Goal: Task Accomplishment & Management: Use online tool/utility

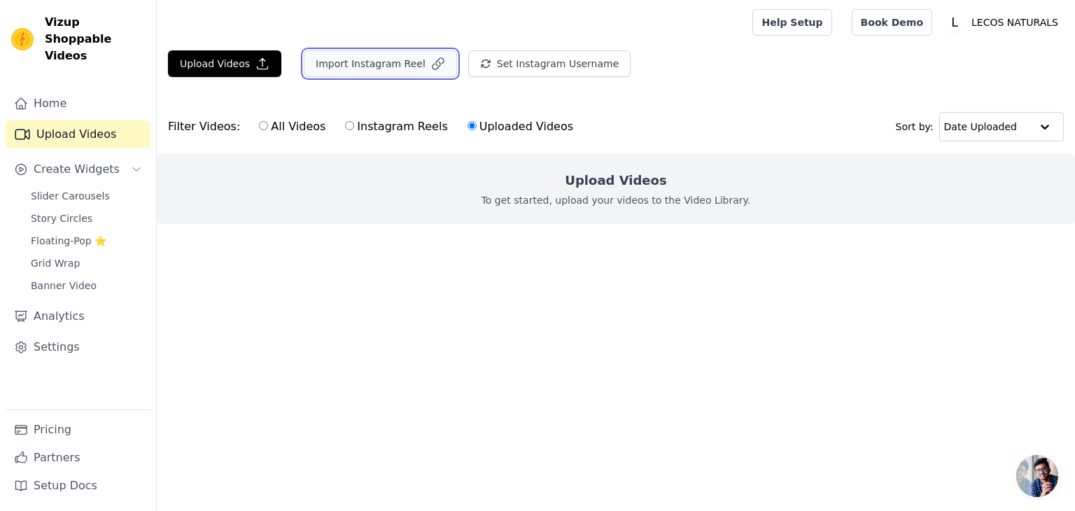
click at [384, 59] on button "Import Instagram Reel" at bounding box center [380, 63] width 153 height 27
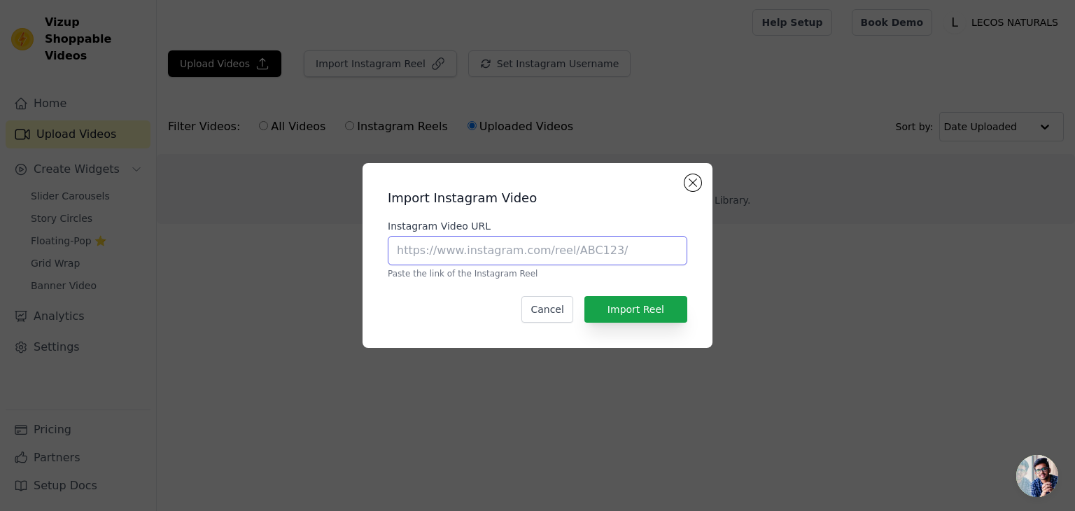
click at [487, 241] on input "Instagram Video URL" at bounding box center [537, 250] width 299 height 29
click at [530, 263] on input "Instagram Video URL" at bounding box center [537, 250] width 299 height 29
click at [530, 257] on input "Instagram Video URL" at bounding box center [537, 250] width 299 height 29
click at [683, 177] on div "Import Instagram Video Instagram Video URL Paste the link of the Instagram Reel…" at bounding box center [537, 255] width 327 height 162
click at [493, 57] on div "Import Instagram Video Instagram Video URL Paste the link of the Instagram Reel…" at bounding box center [537, 255] width 1075 height 511
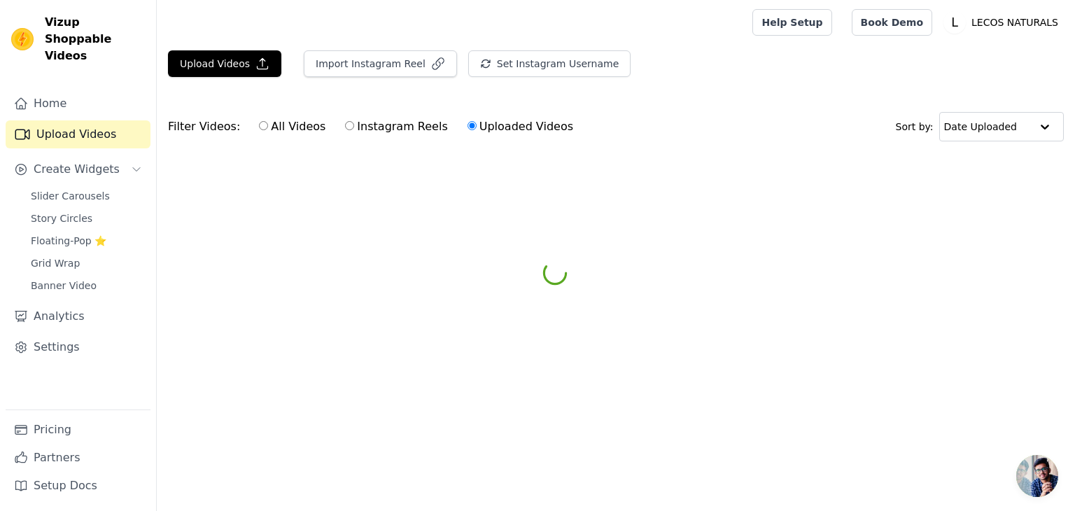
click at [553, 83] on div "Set Instagram Username Import Latest IG Reels" at bounding box center [555, 69] width 174 height 38
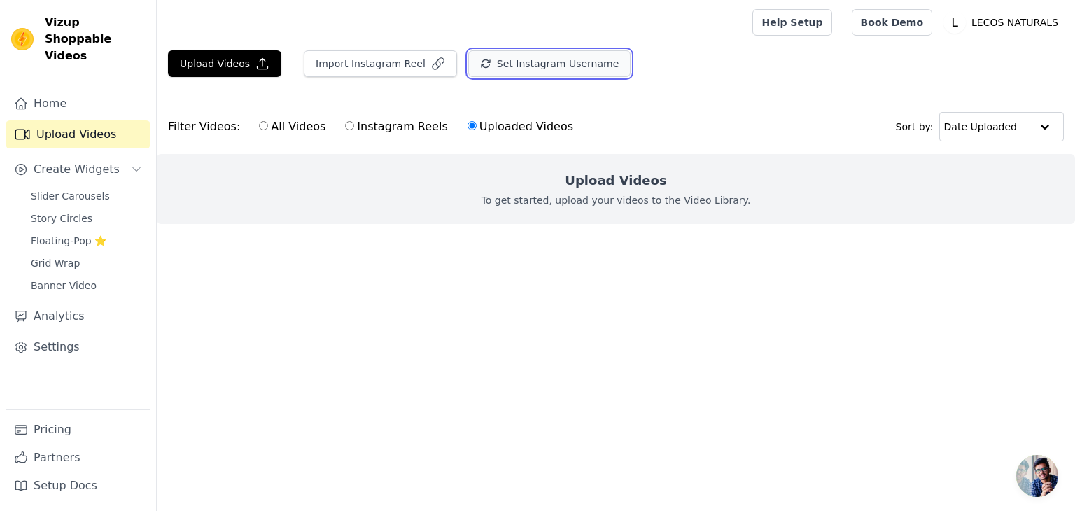
click at [537, 64] on button "Set Instagram Username" at bounding box center [549, 63] width 162 height 27
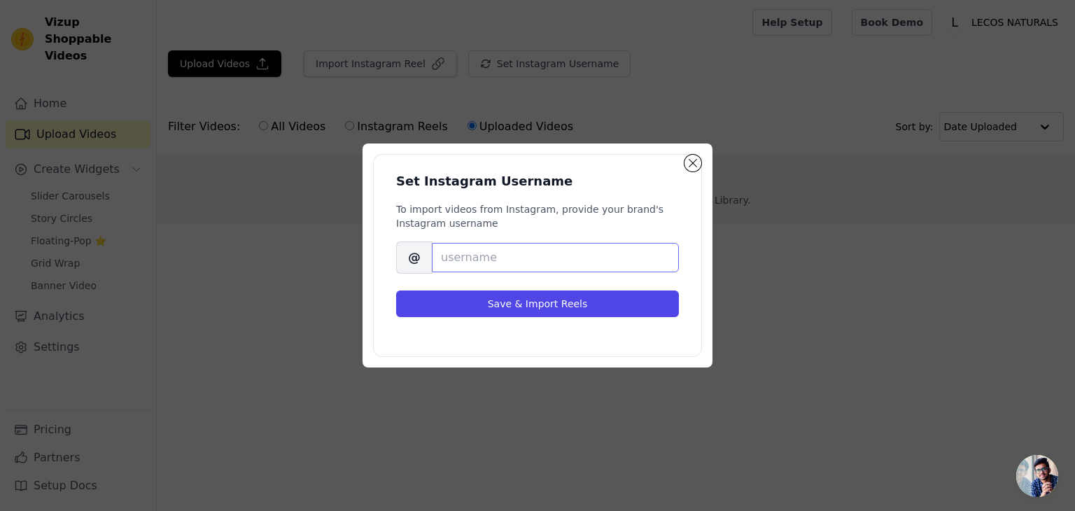
click at [472, 259] on input "Brand's Instagram Username" at bounding box center [555, 257] width 247 height 29
paste input "lecosnaturalsproducts"
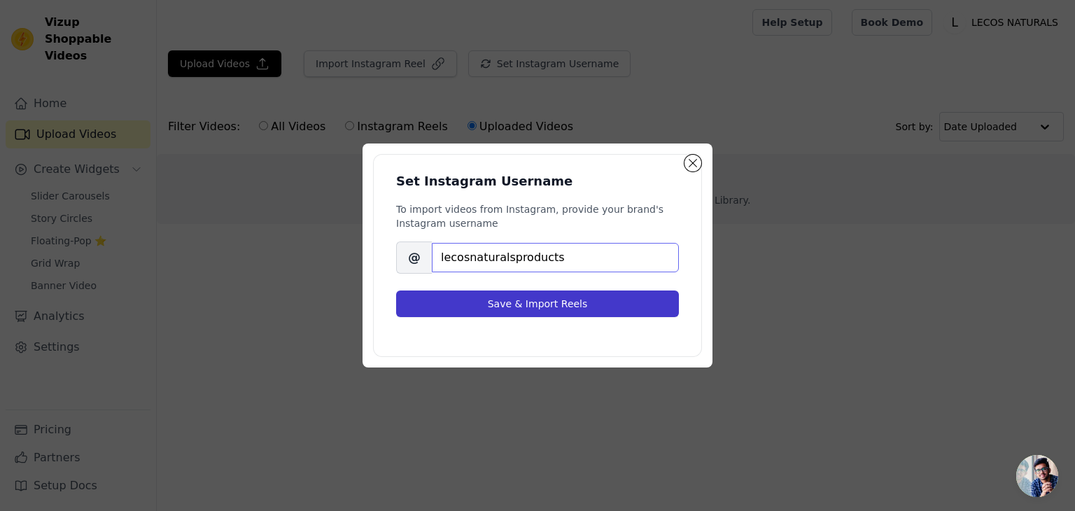
type input "lecosnaturalsproducts"
click at [504, 298] on button "Save & Import Reels" at bounding box center [537, 303] width 283 height 27
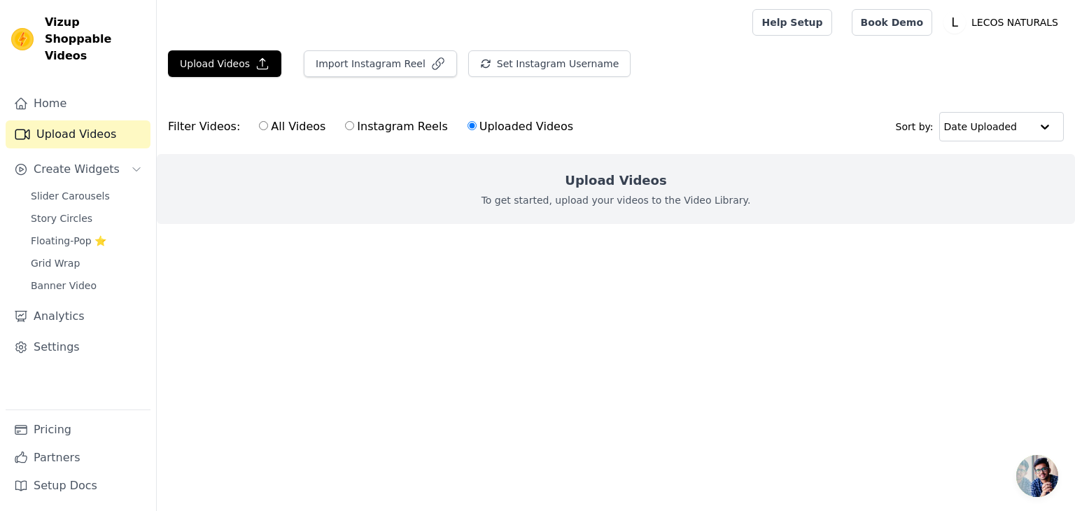
click at [683, 280] on html "Vizup Shoppable Videos Home Upload Videos Create Widgets Slider Carousels Story…" at bounding box center [537, 140] width 1075 height 280
click at [537, 59] on button "Set Instagram Username" at bounding box center [549, 63] width 162 height 27
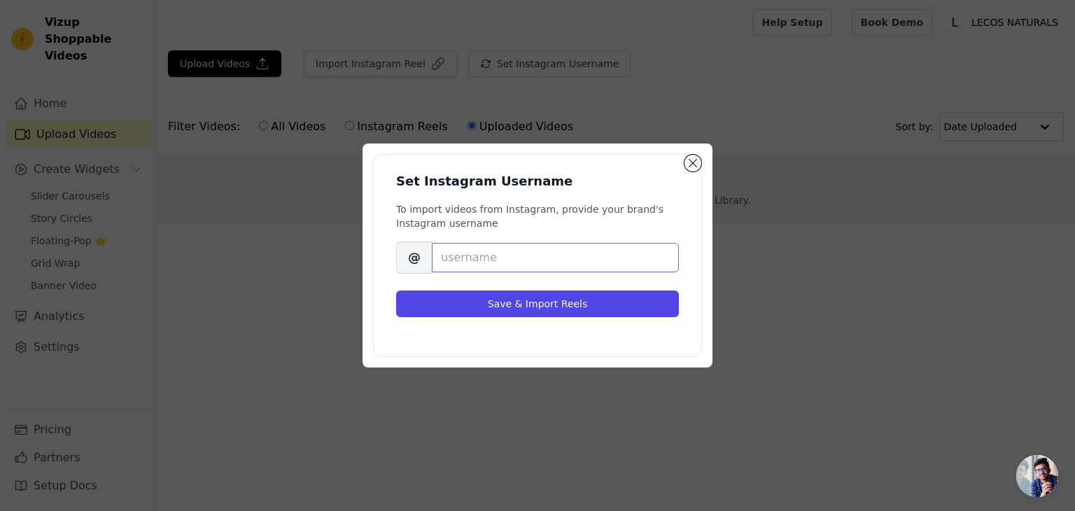
click at [551, 256] on input "Brand's Instagram Username" at bounding box center [555, 257] width 247 height 29
paste input "lecosnaturalsproducts"
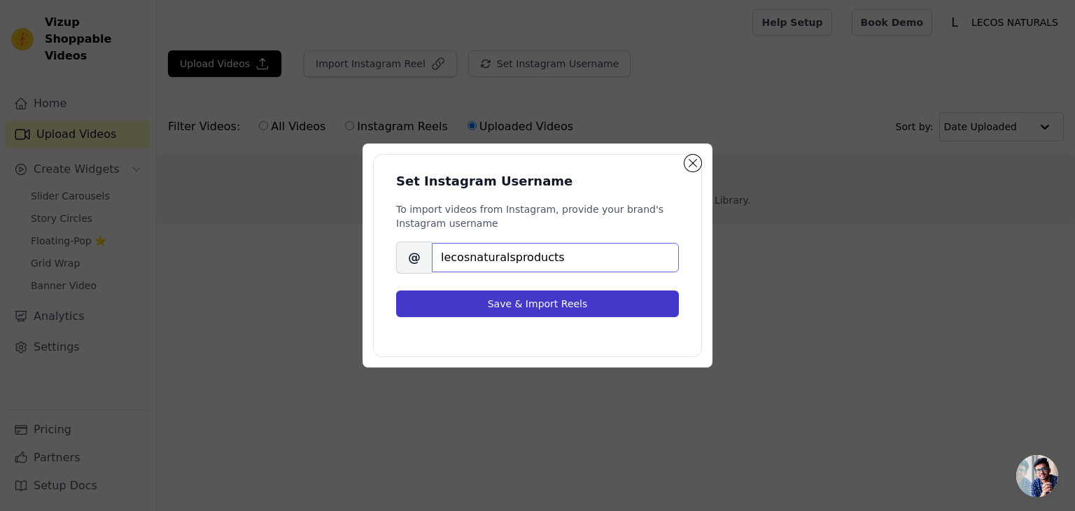
type input "lecosnaturalsproducts"
click at [522, 298] on button "Save & Import Reels" at bounding box center [537, 303] width 283 height 27
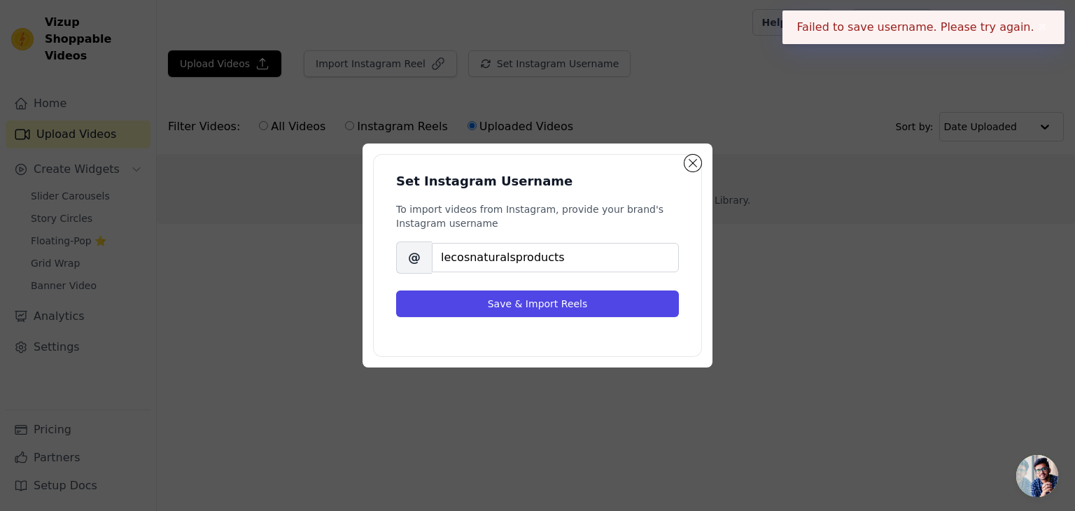
click at [725, 401] on div "Set Instagram Username To import videos from Instagram, provide your brand's In…" at bounding box center [537, 255] width 1075 height 511
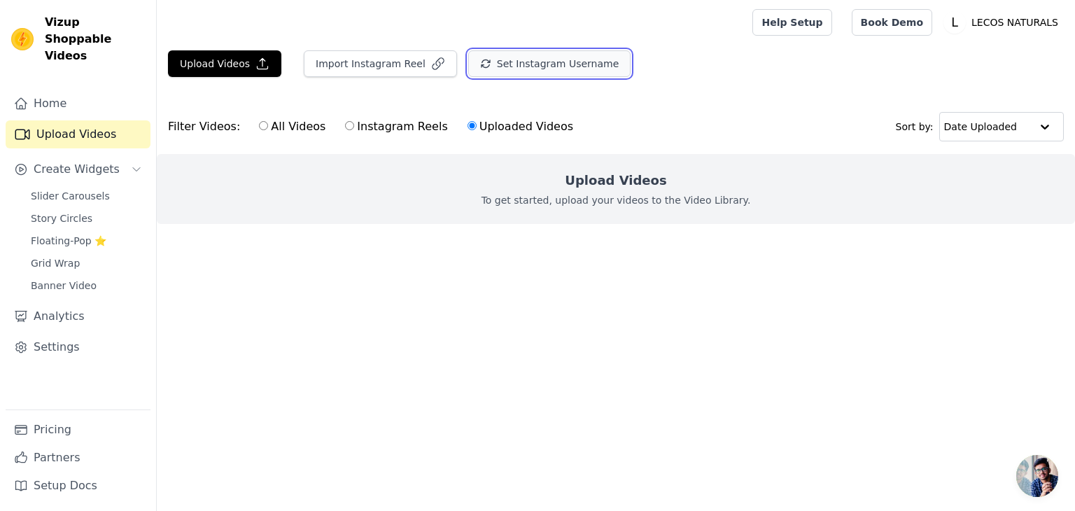
click at [500, 68] on button "Set Instagram Username" at bounding box center [549, 63] width 162 height 27
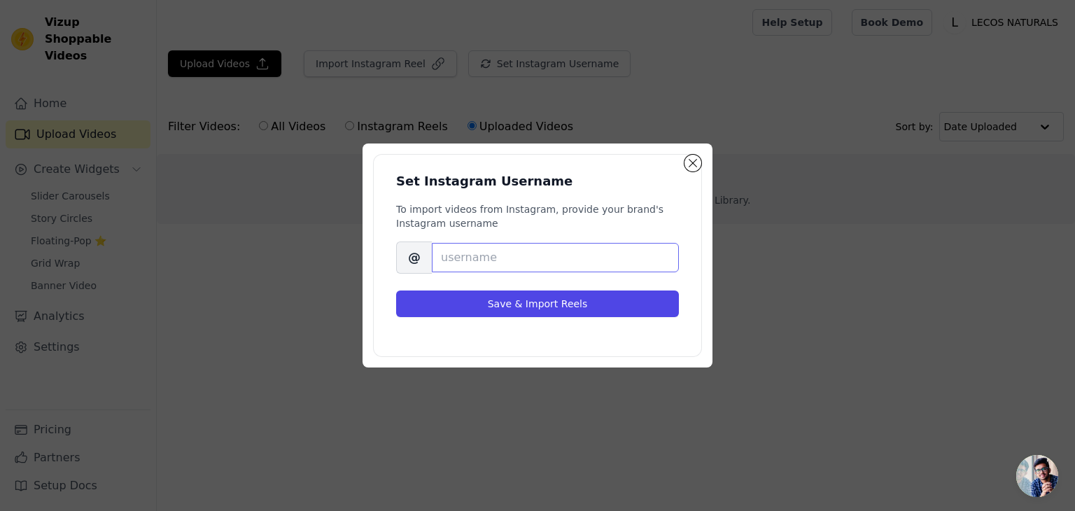
click at [480, 262] on input "Brand's Instagram Username" at bounding box center [555, 257] width 247 height 29
paste input "lecosnaturalsproducts"
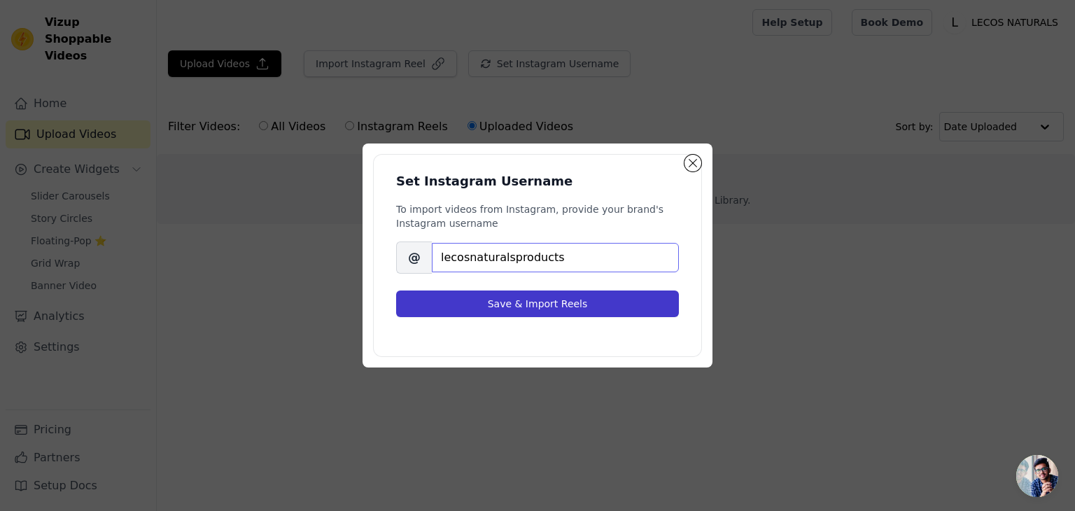
type input "lecosnaturalsproducts"
click at [526, 300] on button "Save & Import Reels" at bounding box center [537, 303] width 283 height 27
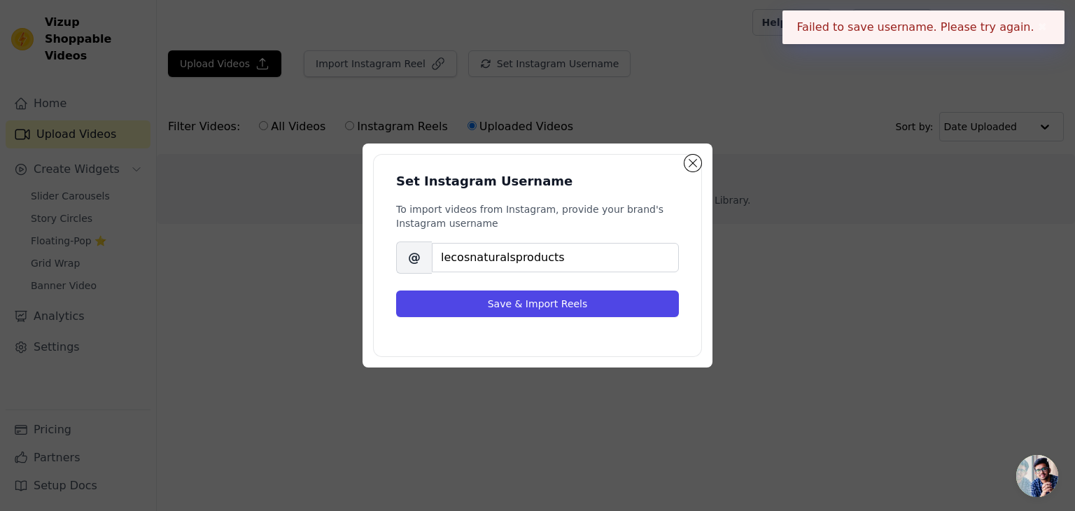
click at [1037, 24] on button "✖" at bounding box center [1042, 27] width 16 height 17
